Goal: Find specific page/section: Find specific page/section

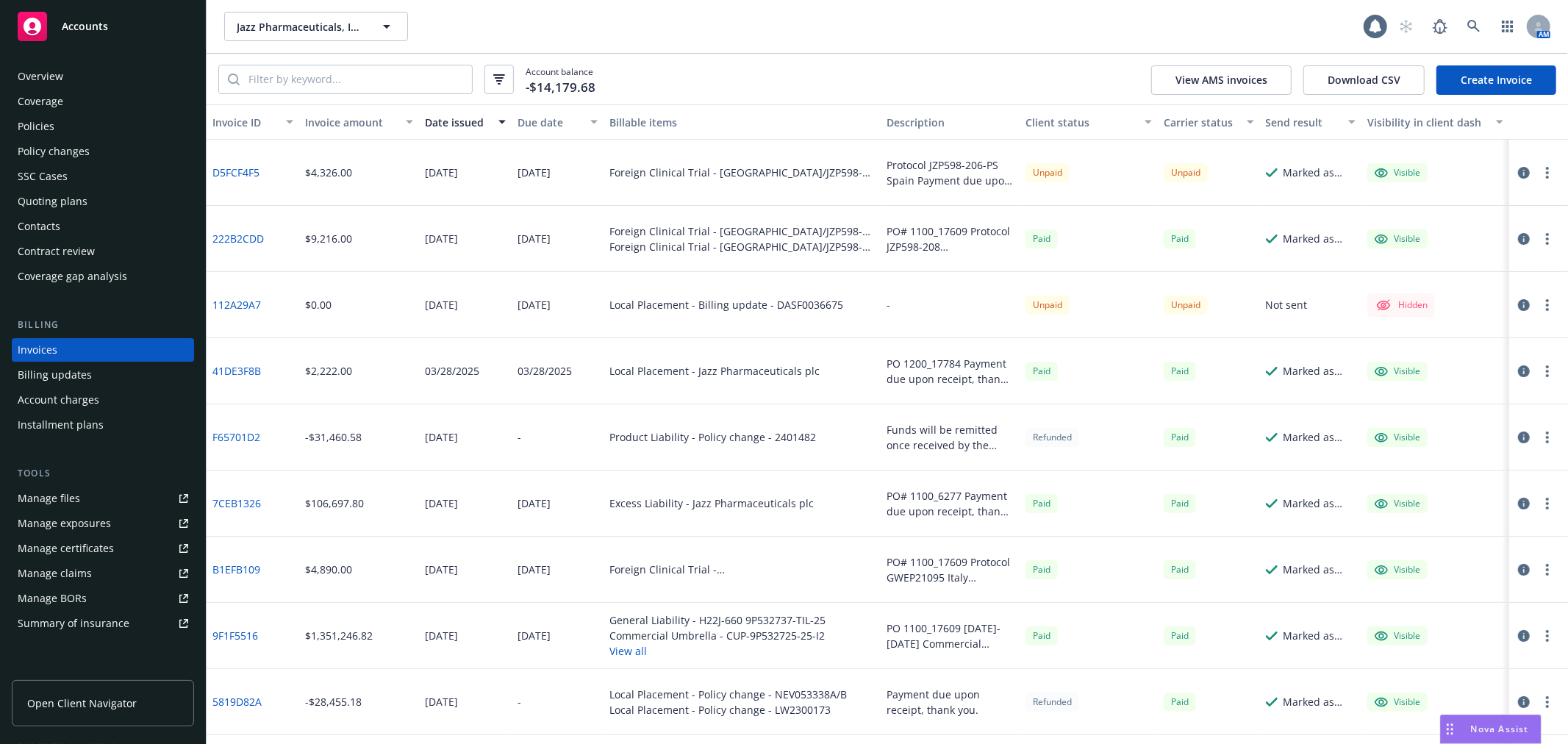
drag, startPoint x: 940, startPoint y: 46, endPoint x: 763, endPoint y: 5, distance: 181.7
click at [940, 46] on div "Jazz Pharmaceuticals, Inc. Jazz Pharmaceuticals, Inc. 1 AM" at bounding box center [887, 26] width 1361 height 53
click at [1467, 28] on icon at bounding box center [1474, 26] width 14 height 14
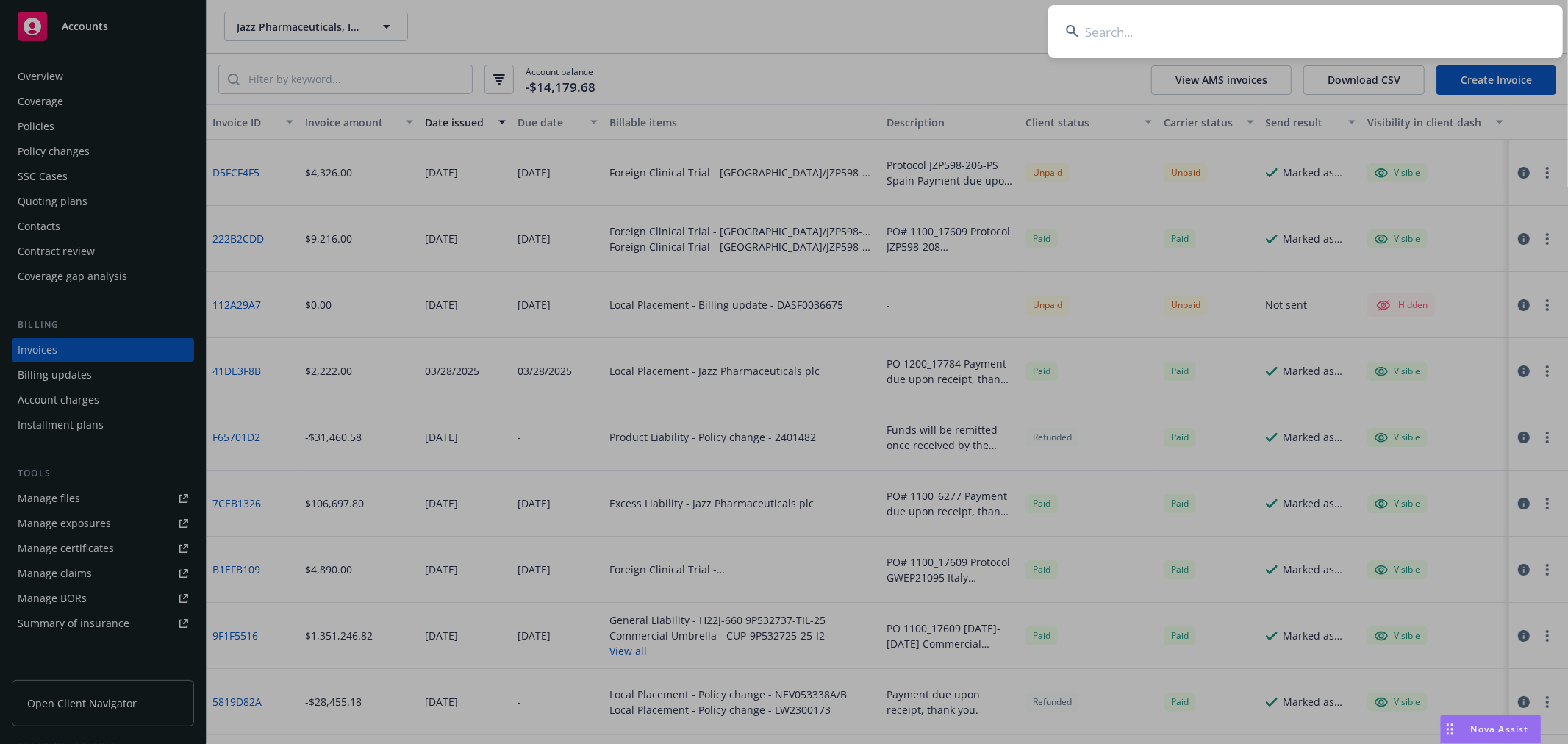
click at [1357, 38] on input at bounding box center [1305, 32] width 514 height 53
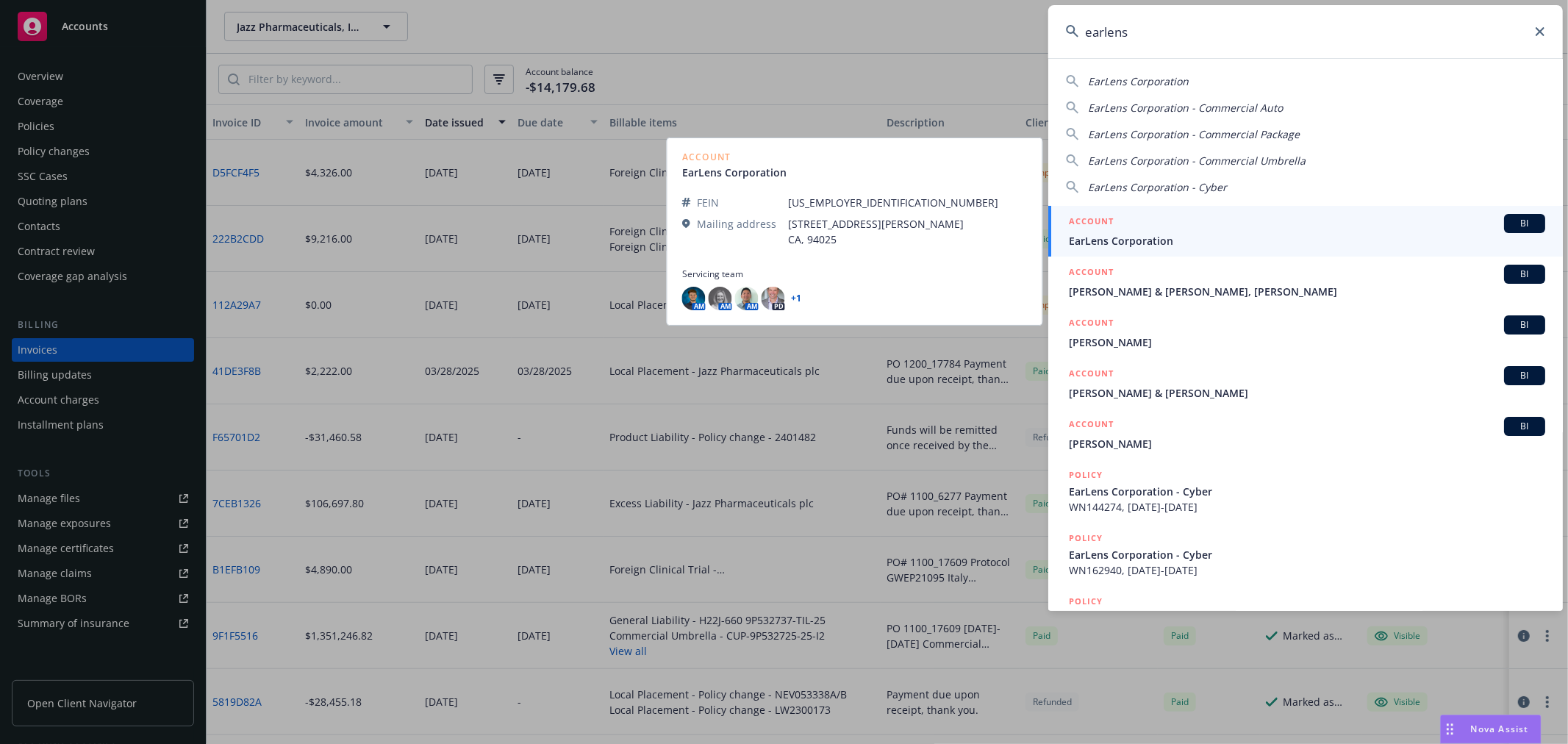
type input "earlens"
click at [1157, 229] on div "ACCOUNT BI" at bounding box center [1307, 223] width 476 height 19
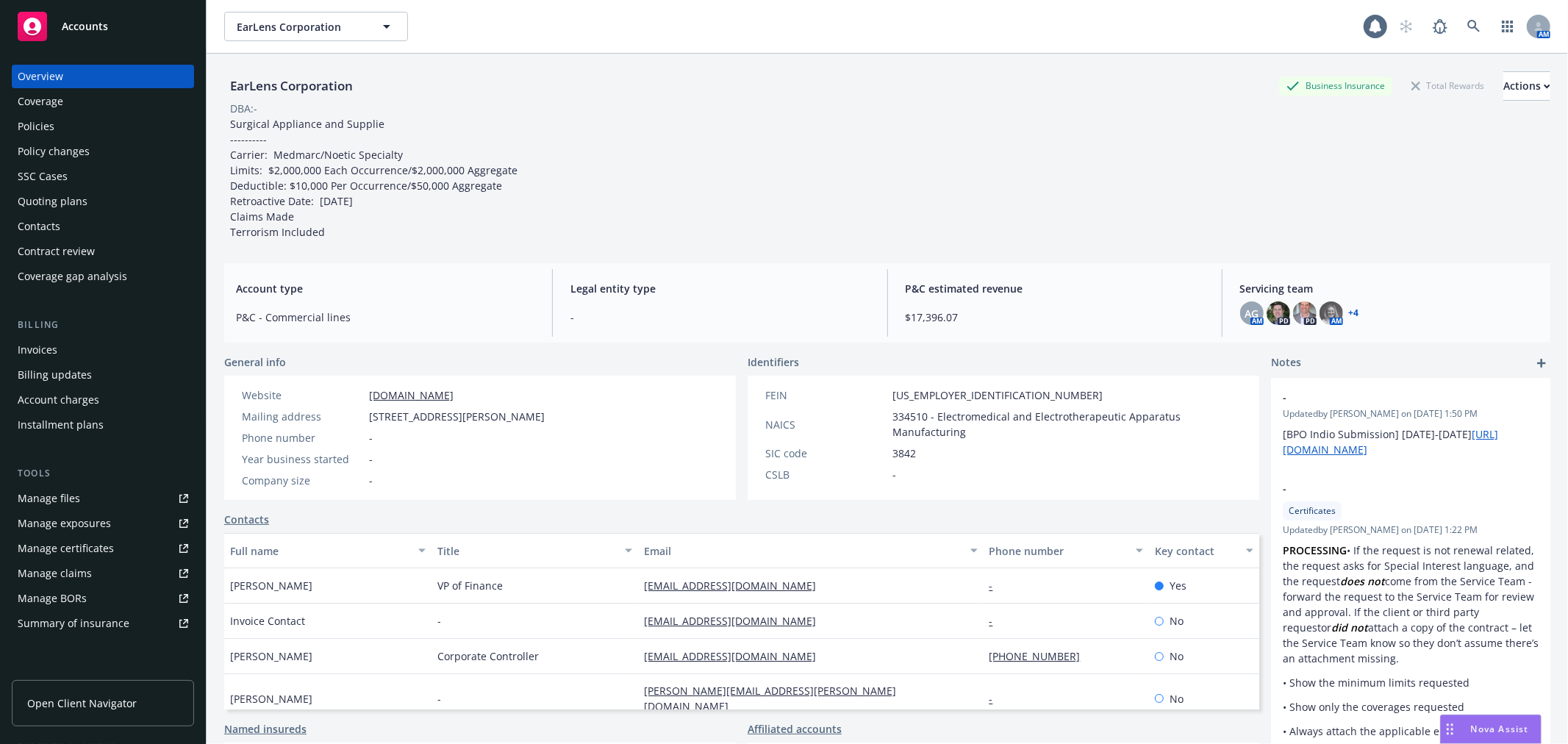
click at [22, 116] on div "Policies" at bounding box center [35, 126] width 37 height 24
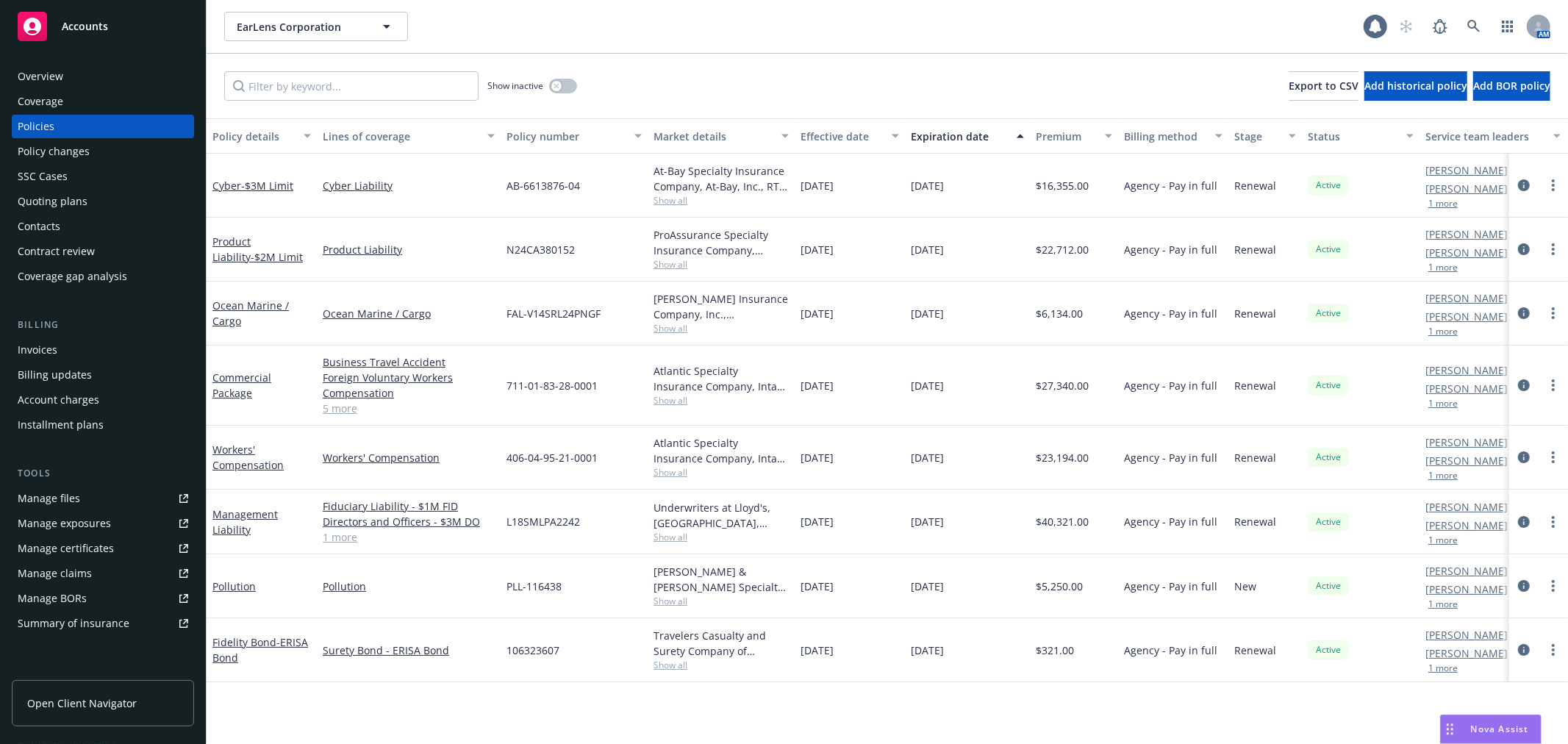
click at [21, 66] on div "Overview" at bounding box center [40, 76] width 45 height 24
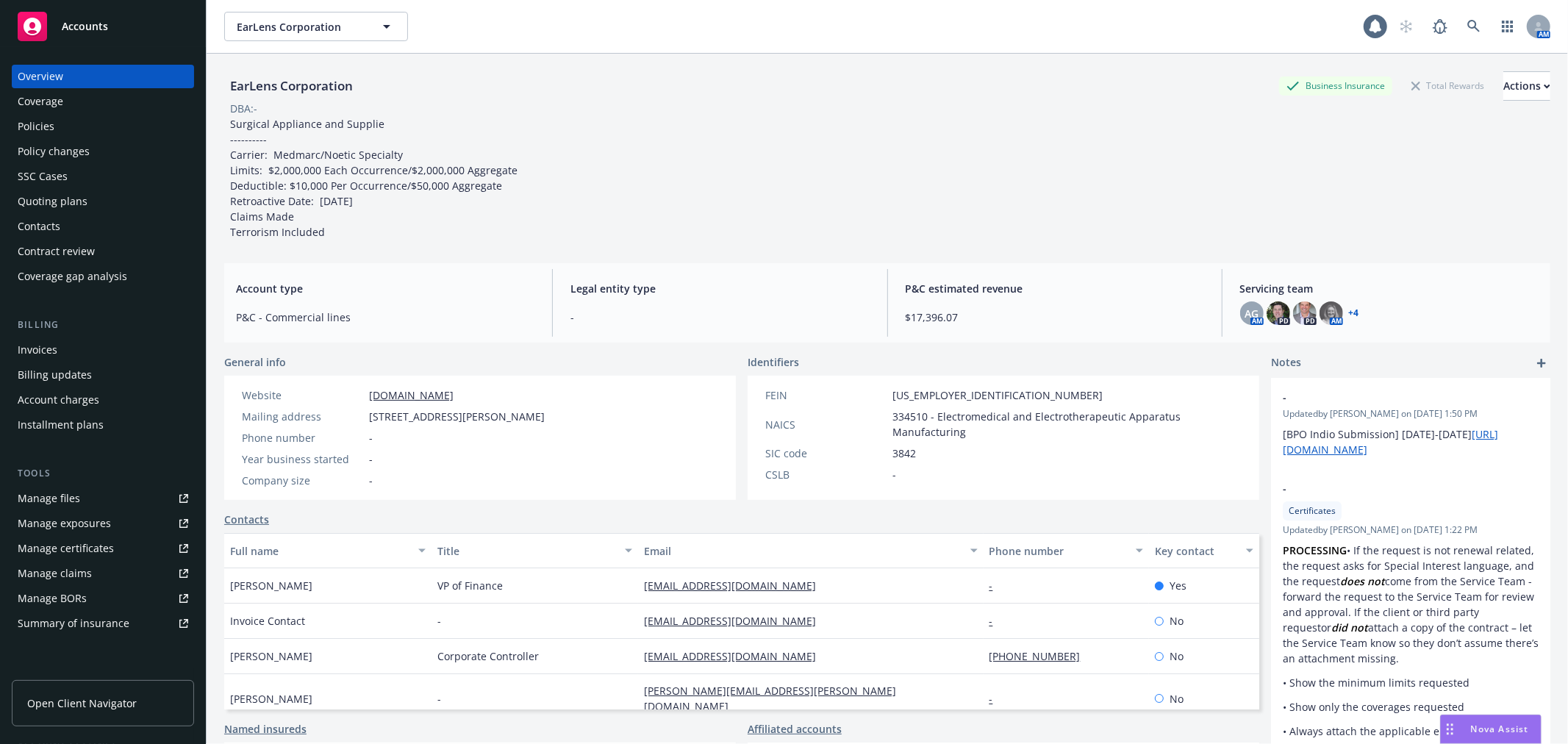
click at [1349, 310] on div "AG AM PD PD AM + 4" at bounding box center [1388, 313] width 298 height 24
click at [1349, 308] on link "+ 4" at bounding box center [1353, 313] width 10 height 9
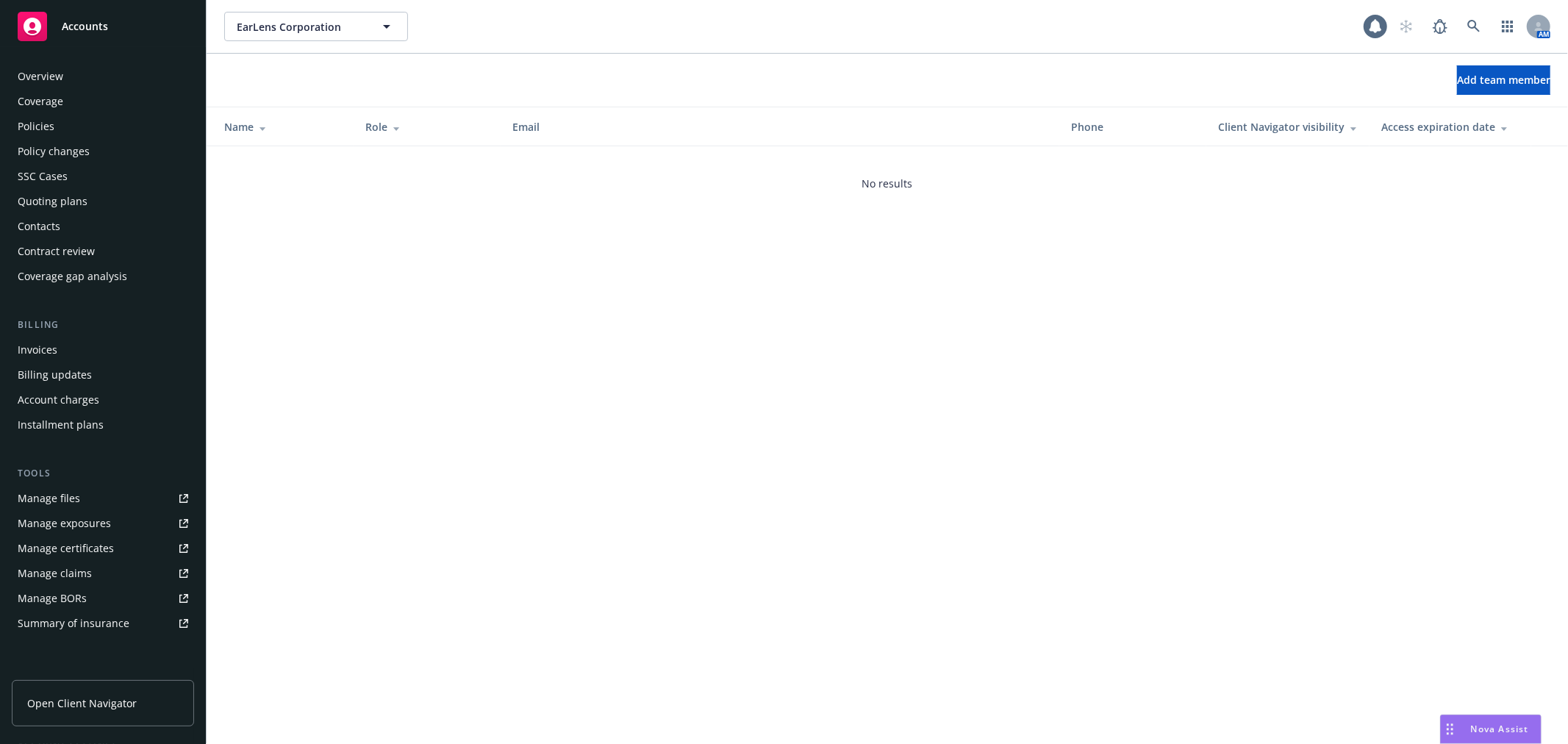
scroll to position [214, 0]
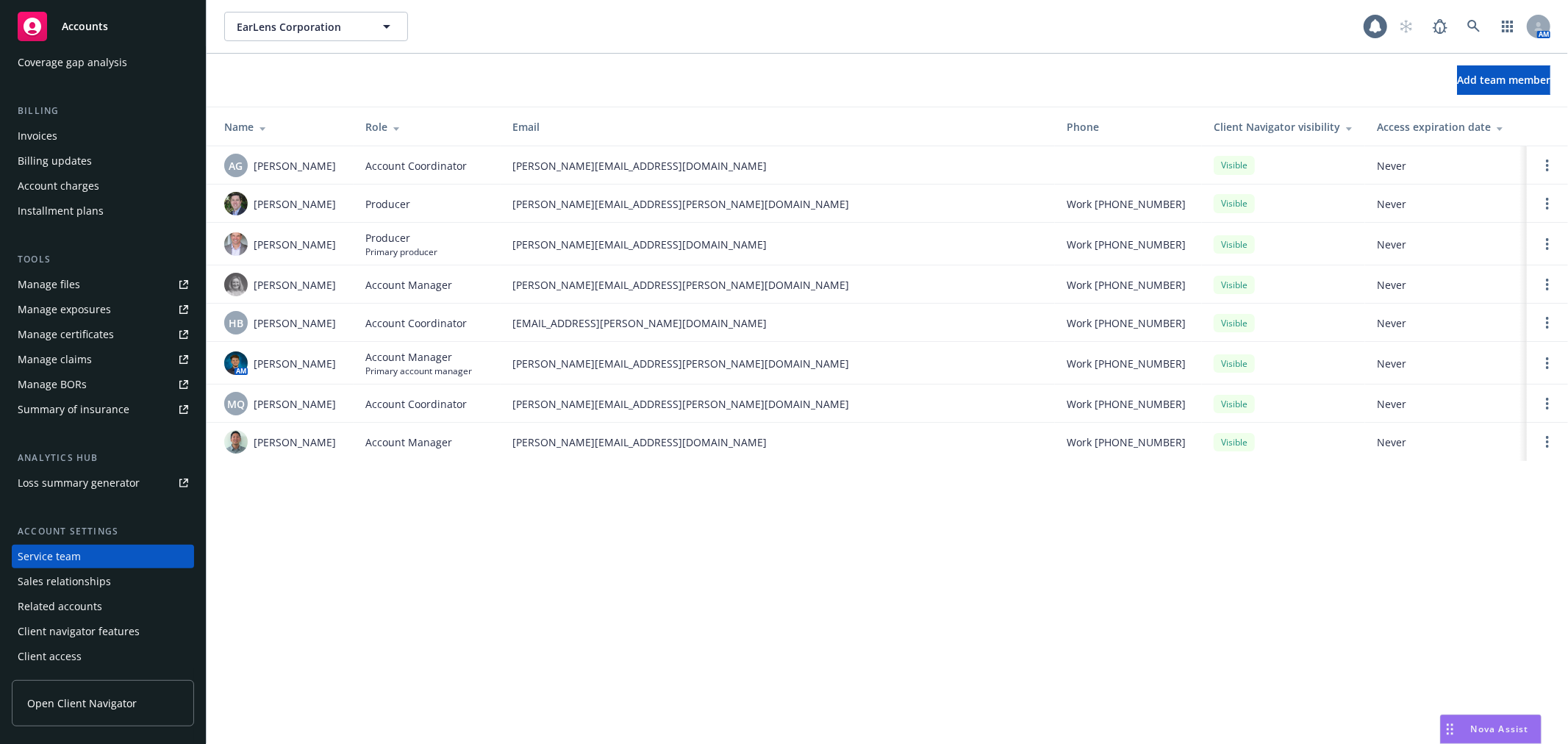
drag, startPoint x: 759, startPoint y: 44, endPoint x: 1197, endPoint y: 42, distance: 438.0
click at [759, 44] on div "EarLens Corporation EarLens Corporation 1 AM" at bounding box center [887, 26] width 1361 height 53
click at [1478, 24] on icon at bounding box center [1474, 26] width 14 height 14
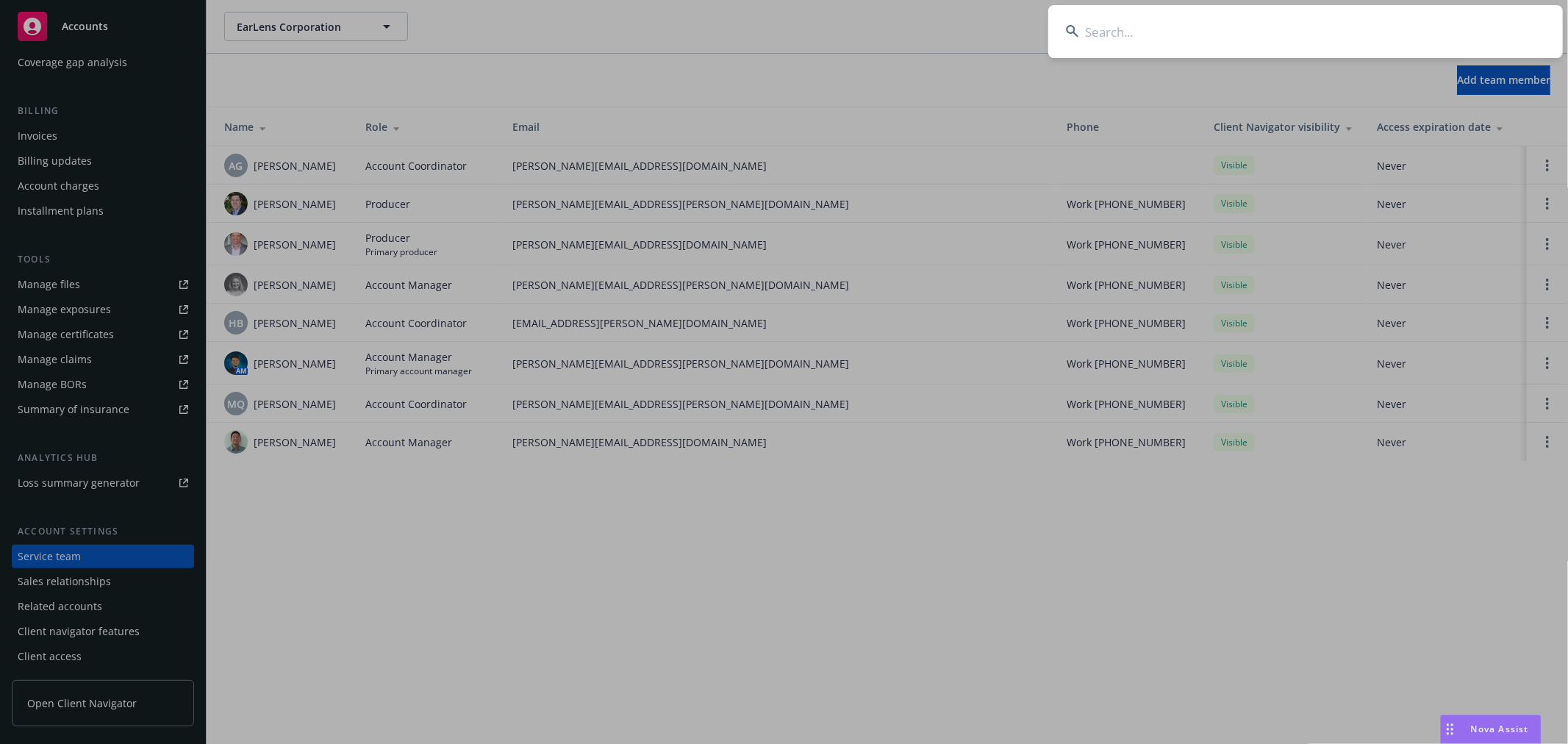
click at [1353, 34] on input at bounding box center [1305, 32] width 514 height 53
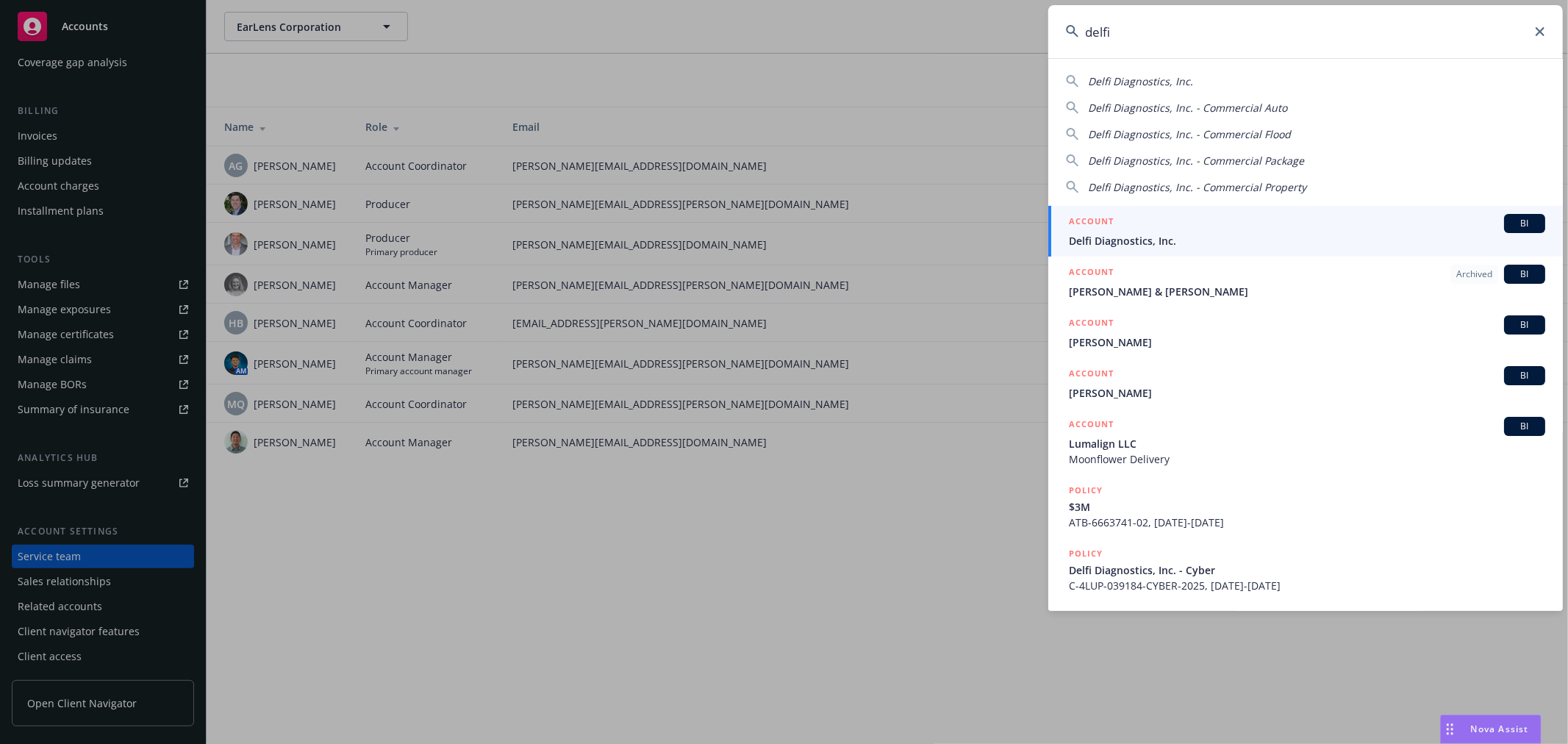
type input "delfi"
click at [1135, 241] on span "Delfi Diagnostics, Inc." at bounding box center [1307, 240] width 476 height 15
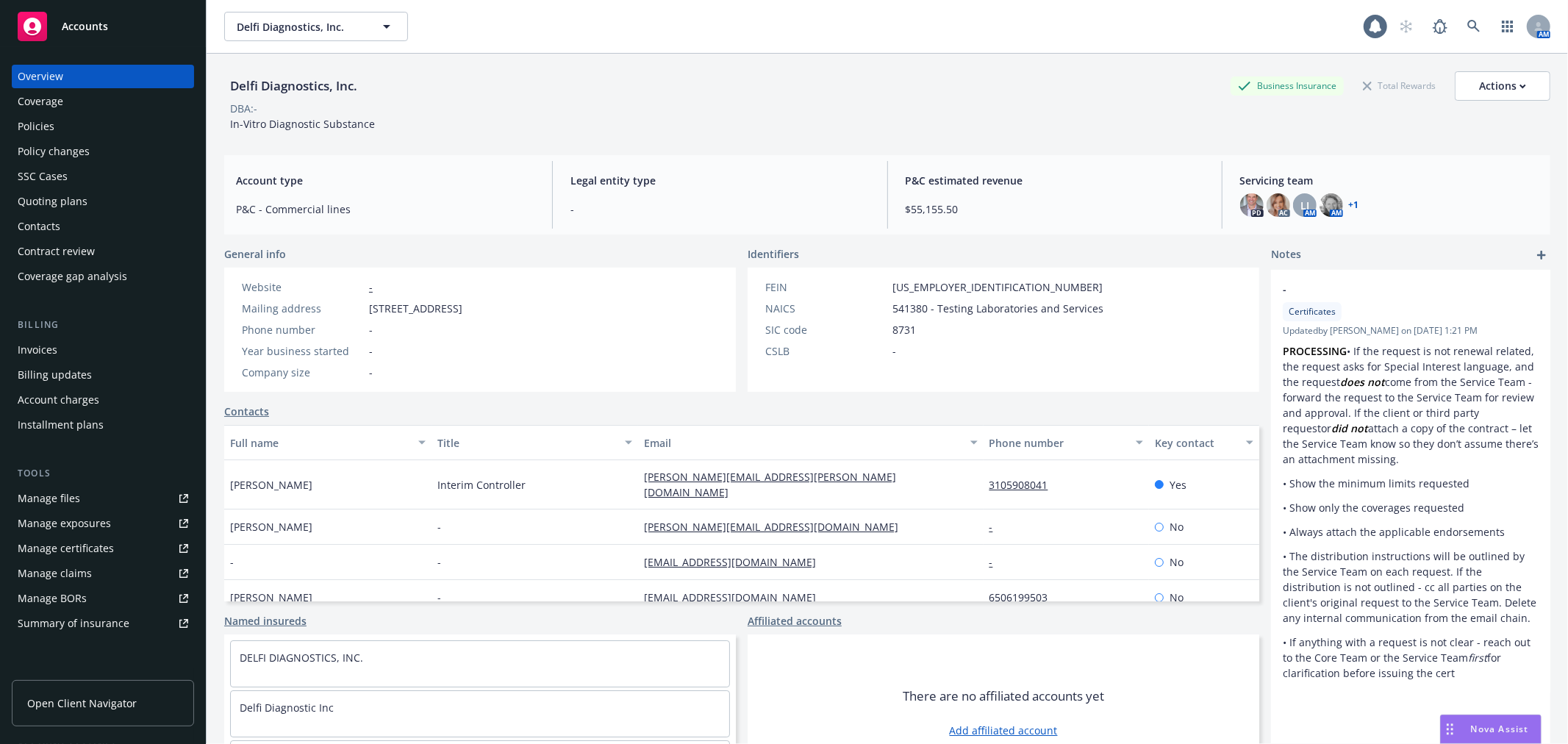
click at [76, 349] on div "Invoices" at bounding box center [102, 350] width 170 height 24
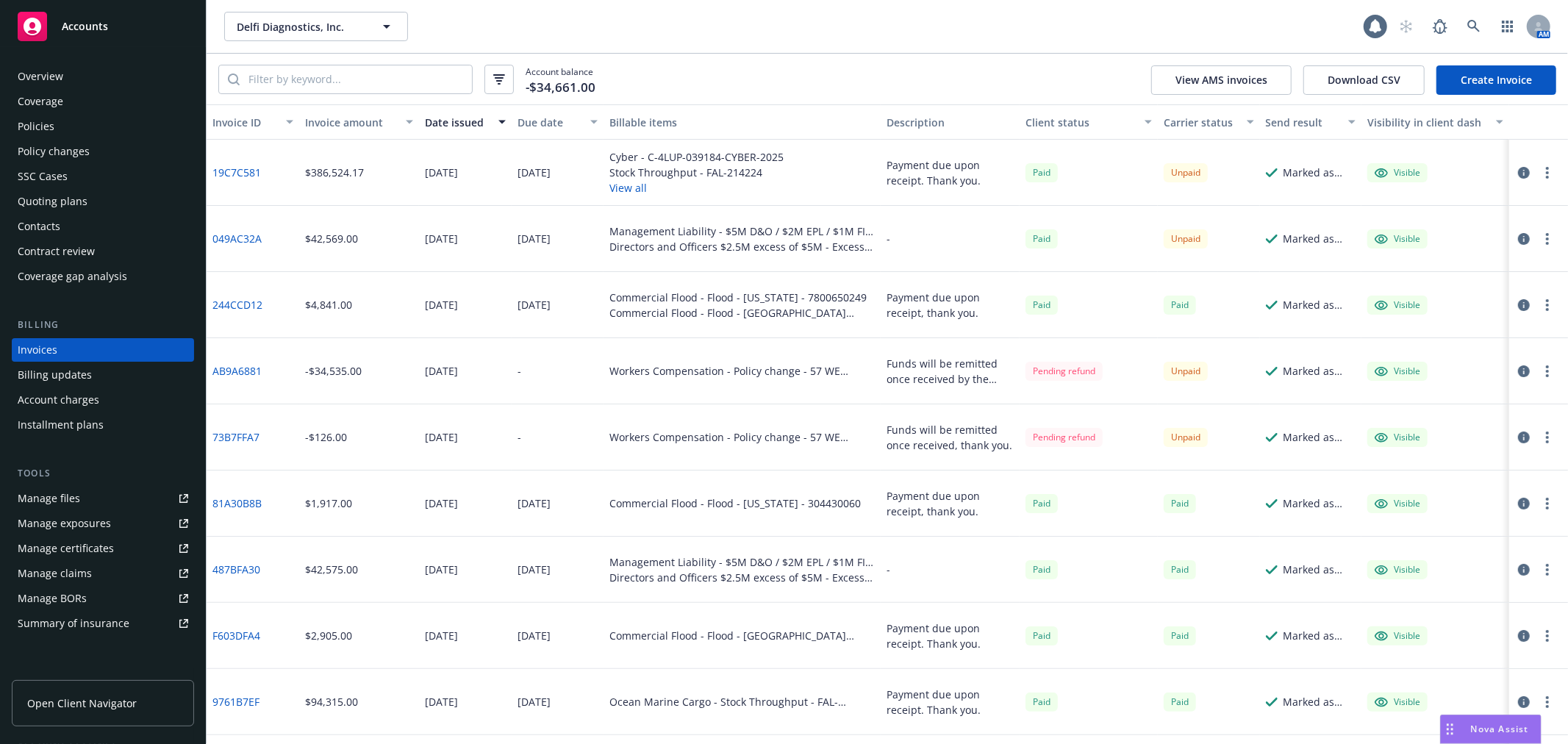
click at [244, 172] on link "19C7C581" at bounding box center [236, 172] width 48 height 15
